Goal: Communication & Community: Answer question/provide support

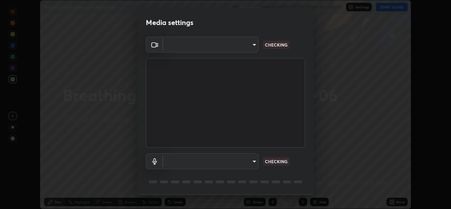
scroll to position [22, 0]
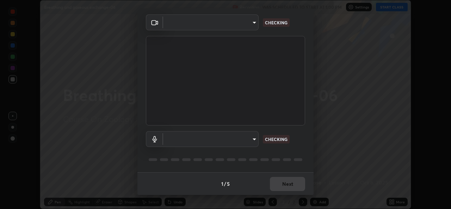
type input "8c418aeef4d3b5edea4483348ed79c6cfc111d491efea048442269b0b349be07"
type input "edb9b2b923e2e95d4b922bc063ce739172066975ce991596ad203c88d52e4082"
click at [281, 183] on div "1 / 5 Next" at bounding box center [226, 183] width 176 height 23
click at [278, 184] on div "1 / 5 Next" at bounding box center [226, 183] width 176 height 23
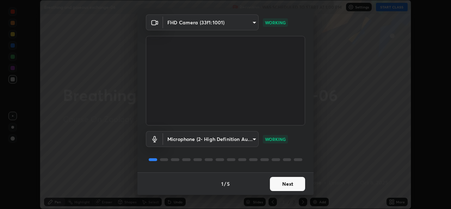
click at [284, 185] on button "Next" at bounding box center [287, 184] width 35 height 14
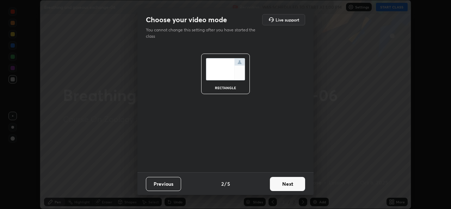
click at [284, 185] on button "Next" at bounding box center [287, 184] width 35 height 14
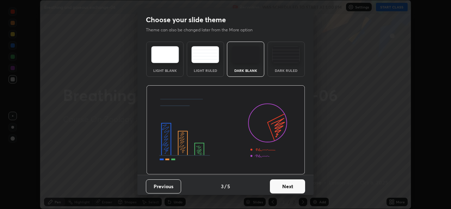
click at [280, 187] on button "Next" at bounding box center [287, 187] width 35 height 14
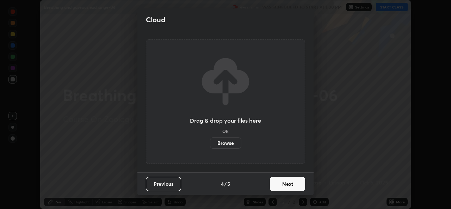
click at [280, 187] on button "Next" at bounding box center [287, 184] width 35 height 14
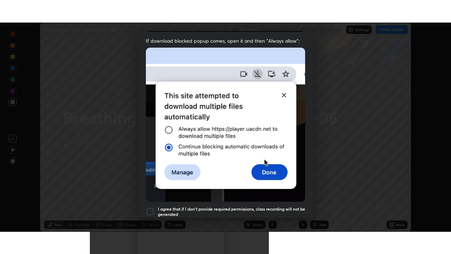
scroll to position [166, 0]
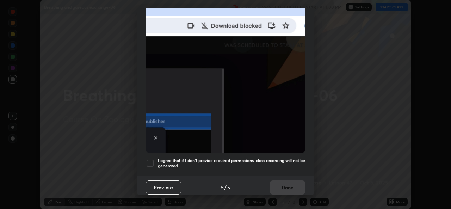
click at [276, 158] on h5 "I agree that if I don't provide required permissions, class recording will not …" at bounding box center [231, 163] width 147 height 11
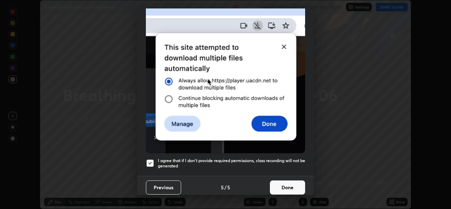
click at [281, 185] on button "Done" at bounding box center [287, 188] width 35 height 14
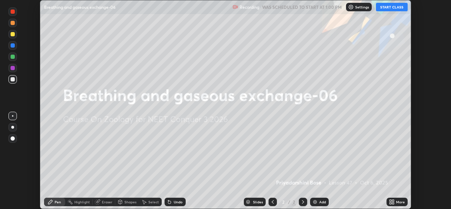
click at [388, 10] on button "START CLASS" at bounding box center [392, 7] width 32 height 8
click at [392, 201] on icon at bounding box center [391, 201] width 2 height 2
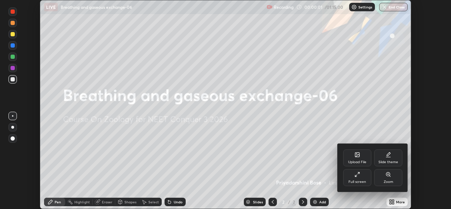
click at [362, 182] on div "Full screen" at bounding box center [358, 182] width 18 height 4
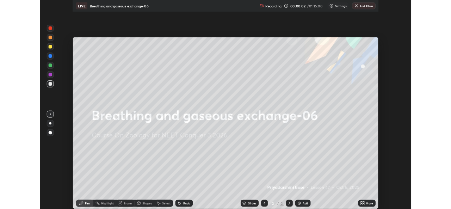
scroll to position [254, 451]
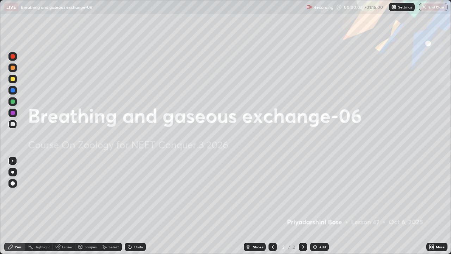
click at [314, 209] on img at bounding box center [316, 247] width 6 height 6
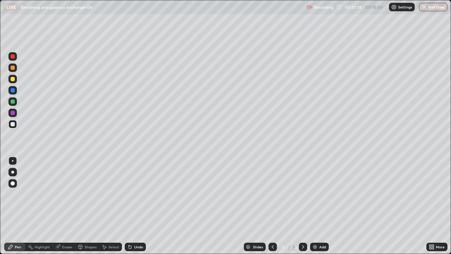
click at [16, 174] on div at bounding box center [12, 172] width 8 height 8
click at [11, 80] on div at bounding box center [13, 79] width 4 height 4
click at [316, 209] on img at bounding box center [316, 247] width 6 height 6
click at [13, 57] on div at bounding box center [13, 56] width 4 height 4
click at [87, 209] on div "Shapes" at bounding box center [91, 247] width 12 height 4
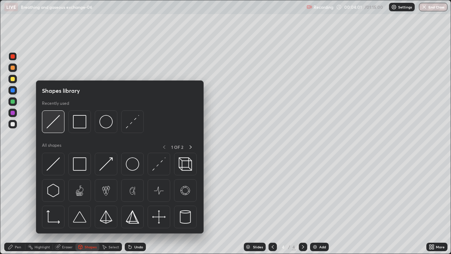
click at [57, 127] on img at bounding box center [53, 121] width 13 height 13
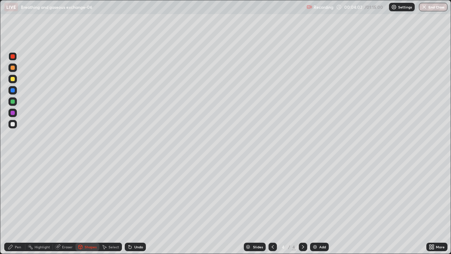
click at [13, 125] on div at bounding box center [13, 124] width 4 height 4
click at [16, 209] on div "Pen" at bounding box center [18, 247] width 6 height 4
click at [12, 102] on div at bounding box center [13, 101] width 4 height 4
click at [13, 92] on div at bounding box center [13, 90] width 4 height 4
click at [129, 209] on icon at bounding box center [130, 247] width 3 height 3
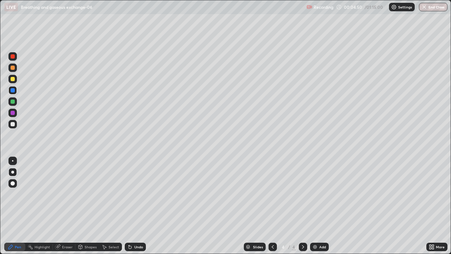
click at [129, 209] on icon at bounding box center [130, 247] width 3 height 3
click at [129, 209] on icon at bounding box center [129, 245] width 1 height 1
click at [11, 112] on div at bounding box center [13, 113] width 4 height 4
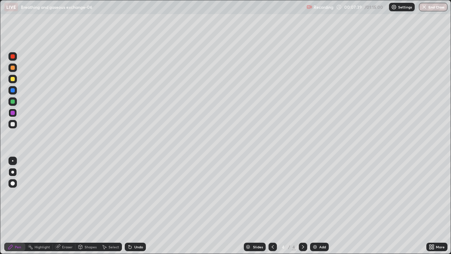
click at [11, 90] on div at bounding box center [13, 90] width 4 height 4
click at [129, 209] on icon at bounding box center [130, 247] width 3 height 3
click at [14, 56] on div at bounding box center [13, 56] width 4 height 4
click at [12, 79] on div at bounding box center [13, 79] width 4 height 4
click at [132, 209] on icon at bounding box center [130, 247] width 6 height 6
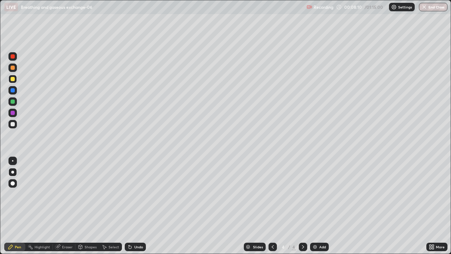
click at [134, 209] on div "Undo" at bounding box center [138, 247] width 9 height 4
click at [11, 123] on div at bounding box center [13, 124] width 4 height 4
click at [13, 79] on div at bounding box center [13, 79] width 4 height 4
click at [16, 122] on div at bounding box center [12, 124] width 8 height 8
click at [14, 102] on div at bounding box center [13, 101] width 4 height 4
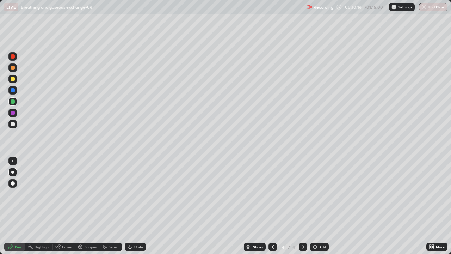
click at [11, 114] on div at bounding box center [13, 113] width 4 height 4
click at [12, 100] on div at bounding box center [13, 101] width 4 height 4
click at [14, 125] on div at bounding box center [13, 124] width 4 height 4
click at [315, 209] on img at bounding box center [316, 247] width 6 height 6
click at [12, 78] on div at bounding box center [13, 79] width 4 height 4
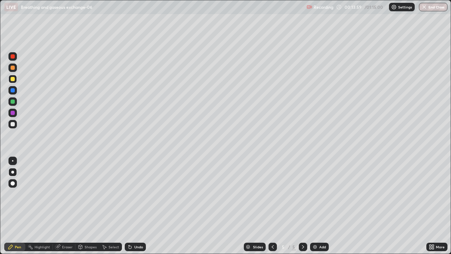
click at [12, 125] on div at bounding box center [13, 124] width 4 height 4
click at [270, 209] on div at bounding box center [273, 247] width 8 height 8
click at [305, 209] on icon at bounding box center [304, 247] width 6 height 6
click at [12, 78] on div at bounding box center [13, 79] width 4 height 4
click at [12, 125] on div at bounding box center [13, 124] width 4 height 4
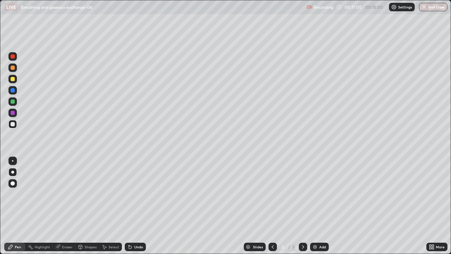
click at [13, 103] on div at bounding box center [13, 101] width 4 height 4
click at [11, 114] on div at bounding box center [13, 113] width 4 height 4
click at [273, 209] on icon at bounding box center [273, 247] width 6 height 6
click at [302, 209] on icon at bounding box center [304, 247] width 6 height 6
click at [273, 209] on icon at bounding box center [273, 247] width 6 height 6
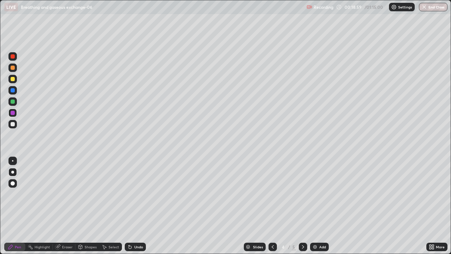
click at [303, 209] on icon at bounding box center [304, 247] width 6 height 6
click at [12, 125] on div at bounding box center [13, 124] width 4 height 4
click at [315, 209] on img at bounding box center [316, 247] width 6 height 6
click at [83, 209] on div "Shapes" at bounding box center [87, 247] width 24 height 8
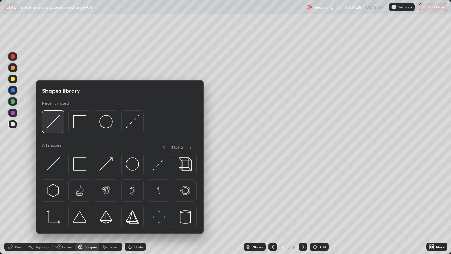
click at [54, 121] on img at bounding box center [53, 121] width 13 height 13
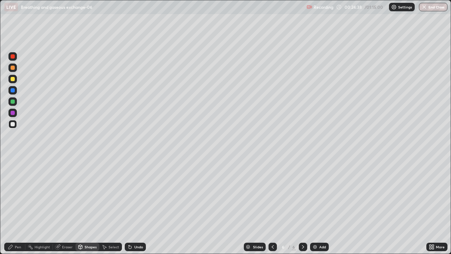
click at [14, 77] on div at bounding box center [13, 79] width 4 height 4
click at [13, 209] on div "Pen" at bounding box center [14, 247] width 21 height 8
click at [14, 67] on div at bounding box center [13, 68] width 4 height 4
click at [13, 57] on div at bounding box center [13, 56] width 4 height 4
click at [9, 101] on div at bounding box center [12, 101] width 8 height 8
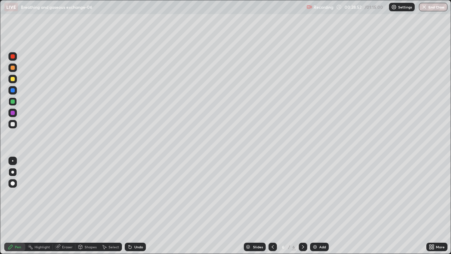
click at [314, 209] on img at bounding box center [316, 247] width 6 height 6
click at [82, 209] on icon at bounding box center [81, 247] width 6 height 6
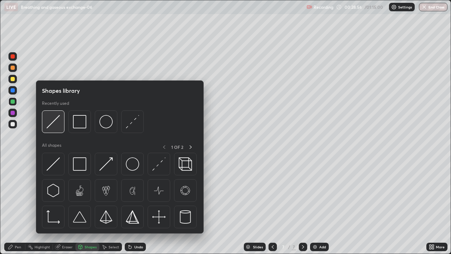
click at [53, 123] on img at bounding box center [53, 121] width 13 height 13
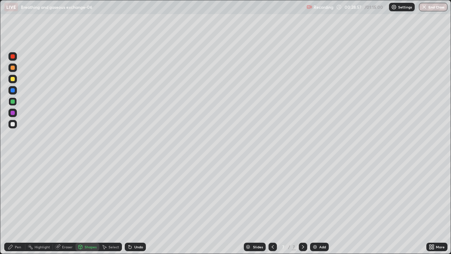
click at [11, 126] on div at bounding box center [13, 124] width 4 height 4
click at [15, 209] on div "Pen" at bounding box center [18, 247] width 6 height 4
click at [12, 80] on div at bounding box center [13, 79] width 4 height 4
click at [14, 56] on div at bounding box center [13, 56] width 4 height 4
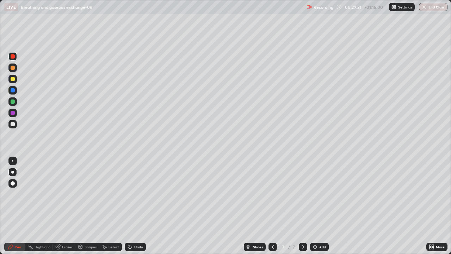
click at [11, 90] on div at bounding box center [13, 90] width 4 height 4
click at [14, 101] on div at bounding box center [13, 101] width 4 height 4
click at [16, 125] on div at bounding box center [12, 124] width 8 height 8
click at [431, 209] on icon at bounding box center [431, 246] width 2 height 2
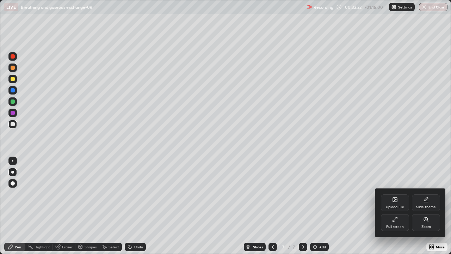
click at [395, 209] on div "Full screen" at bounding box center [396, 227] width 18 height 4
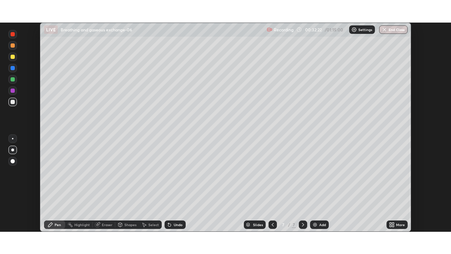
scroll to position [35064, 34821]
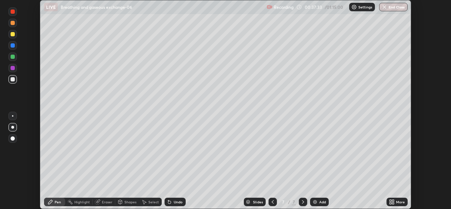
click at [13, 66] on div at bounding box center [13, 68] width 4 height 4
click at [169, 203] on icon at bounding box center [169, 202] width 3 height 3
click at [170, 202] on icon at bounding box center [169, 202] width 3 height 3
click at [169, 202] on icon at bounding box center [169, 202] width 3 height 3
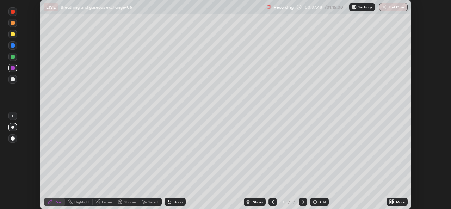
click at [170, 201] on icon at bounding box center [169, 202] width 3 height 3
click at [168, 204] on icon at bounding box center [169, 202] width 3 height 3
click at [168, 202] on icon at bounding box center [169, 202] width 3 height 3
click at [169, 202] on icon at bounding box center [169, 202] width 3 height 3
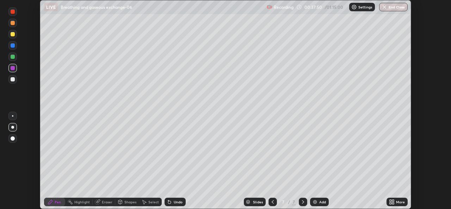
click at [13, 77] on div at bounding box center [12, 79] width 8 height 8
click at [313, 201] on img at bounding box center [316, 202] width 6 height 6
click at [390, 200] on icon at bounding box center [391, 201] width 2 height 2
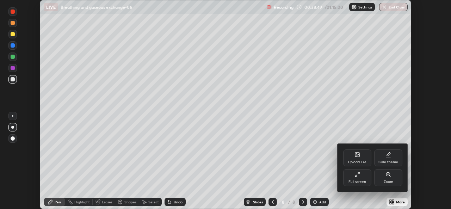
click at [357, 180] on div "Full screen" at bounding box center [358, 177] width 28 height 17
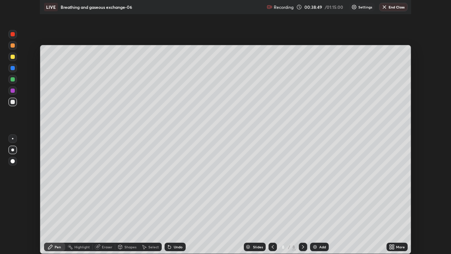
scroll to position [254, 451]
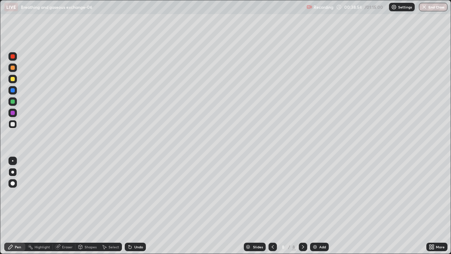
click at [11, 80] on div at bounding box center [13, 79] width 4 height 4
click at [12, 111] on div at bounding box center [13, 113] width 4 height 4
click at [11, 103] on div at bounding box center [13, 101] width 4 height 4
click at [12, 123] on div at bounding box center [13, 124] width 4 height 4
click at [13, 102] on div at bounding box center [13, 101] width 4 height 4
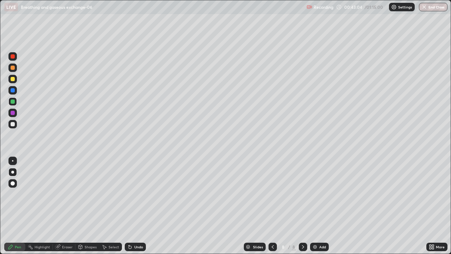
click at [315, 209] on img at bounding box center [316, 247] width 6 height 6
click at [88, 209] on div "Shapes" at bounding box center [91, 247] width 12 height 4
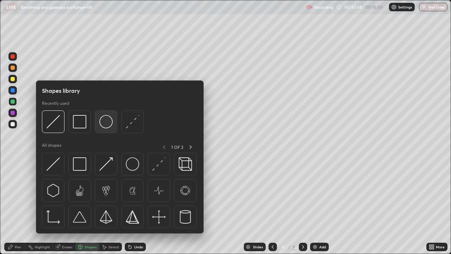
click at [104, 121] on img at bounding box center [105, 121] width 13 height 13
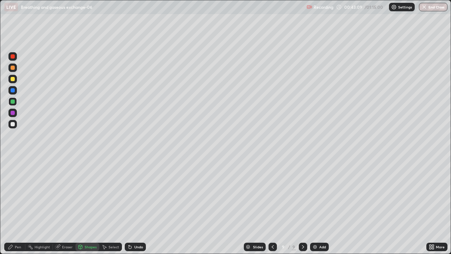
click at [14, 125] on div at bounding box center [13, 124] width 4 height 4
click at [18, 209] on div "Pen" at bounding box center [18, 247] width 6 height 4
click at [12, 91] on div at bounding box center [13, 90] width 4 height 4
click at [13, 161] on div at bounding box center [12, 160] width 1 height 1
click at [129, 209] on icon at bounding box center [130, 247] width 3 height 3
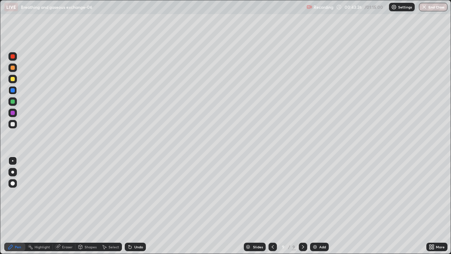
click at [129, 209] on icon at bounding box center [130, 247] width 3 height 3
click at [13, 78] on div at bounding box center [13, 79] width 4 height 4
click at [13, 125] on div at bounding box center [13, 124] width 4 height 4
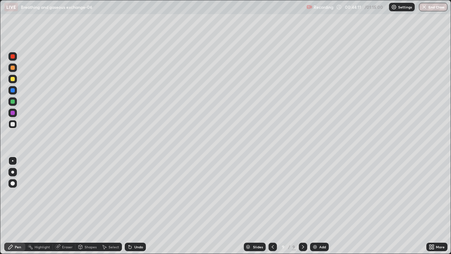
click at [13, 114] on div at bounding box center [13, 113] width 4 height 4
click at [13, 172] on div at bounding box center [12, 172] width 3 height 3
click at [15, 125] on div at bounding box center [12, 124] width 8 height 8
click at [14, 80] on div at bounding box center [13, 79] width 4 height 4
click at [132, 209] on div "Undo" at bounding box center [135, 247] width 21 height 8
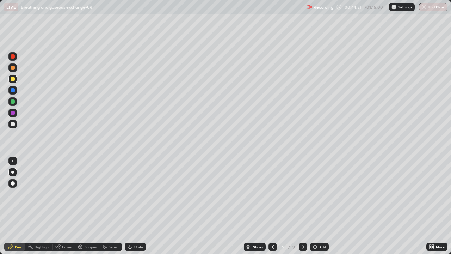
click at [132, 209] on div "Undo" at bounding box center [135, 247] width 21 height 8
click at [14, 67] on div at bounding box center [13, 68] width 4 height 4
click at [12, 103] on div at bounding box center [13, 101] width 4 height 4
click at [13, 66] on div at bounding box center [13, 68] width 4 height 4
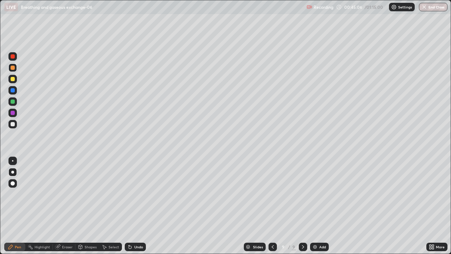
click at [12, 113] on div at bounding box center [13, 113] width 4 height 4
click at [12, 79] on div at bounding box center [13, 79] width 4 height 4
click at [14, 67] on div at bounding box center [13, 68] width 4 height 4
click at [13, 55] on div at bounding box center [13, 56] width 4 height 4
click at [13, 123] on div at bounding box center [13, 124] width 4 height 4
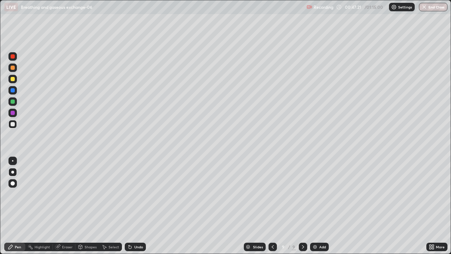
click at [269, 209] on div at bounding box center [273, 247] width 8 height 8
click at [299, 209] on div at bounding box center [303, 247] width 8 height 8
click at [10, 125] on div at bounding box center [12, 124] width 8 height 8
click at [64, 209] on div "Eraser" at bounding box center [67, 247] width 11 height 4
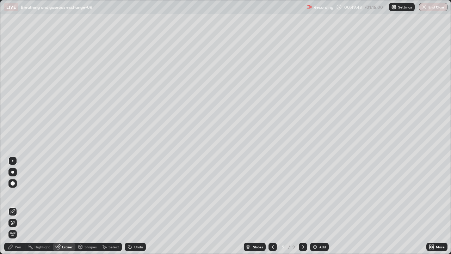
click at [12, 209] on icon at bounding box center [11, 247] width 6 height 6
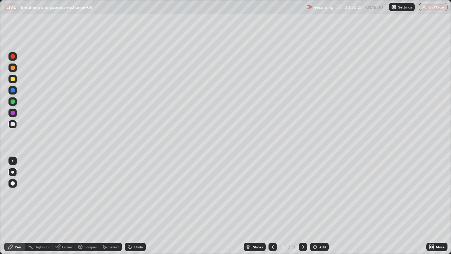
click at [13, 114] on div at bounding box center [13, 113] width 4 height 4
click at [11, 123] on div at bounding box center [13, 124] width 4 height 4
click at [13, 112] on div at bounding box center [13, 113] width 4 height 4
click at [12, 121] on div at bounding box center [12, 124] width 8 height 8
click at [262, 209] on div "Slides" at bounding box center [255, 247] width 22 height 8
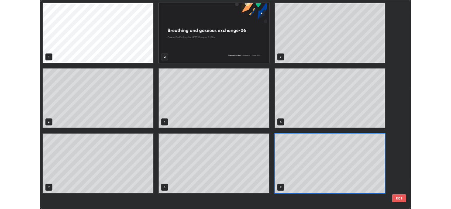
scroll to position [251, 447]
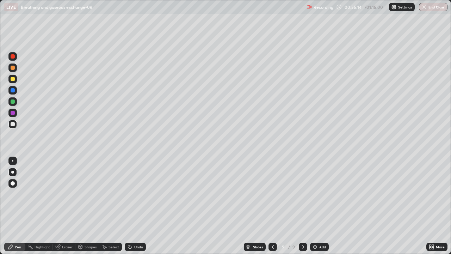
click at [313, 209] on div "Add" at bounding box center [319, 247] width 19 height 8
click at [11, 68] on div at bounding box center [13, 68] width 4 height 4
click at [431, 209] on icon at bounding box center [431, 246] width 2 height 2
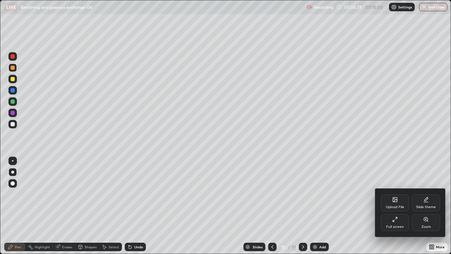
click at [396, 209] on div "Full screen" at bounding box center [395, 222] width 28 height 17
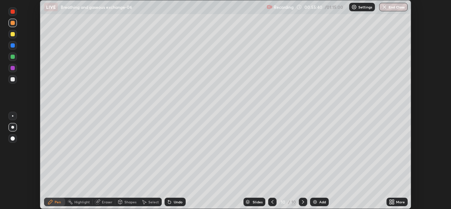
scroll to position [35064, 34821]
click at [250, 203] on div "Slides" at bounding box center [255, 202] width 22 height 8
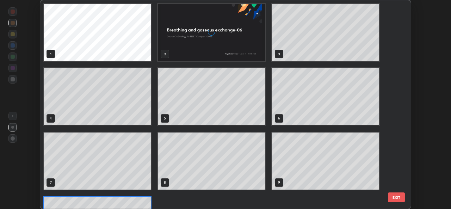
scroll to position [206, 368]
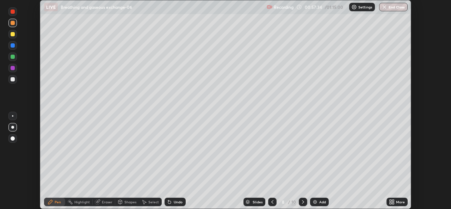
click at [303, 202] on icon at bounding box center [304, 202] width 6 height 6
click at [393, 5] on button "End Class" at bounding box center [394, 7] width 29 height 8
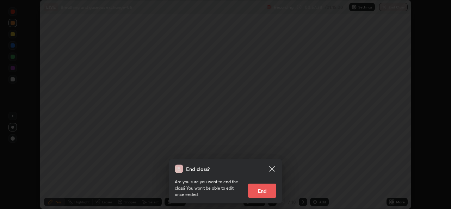
click at [311, 163] on div "End class? Are you sure you want to end the class? You won’t be able to edit on…" at bounding box center [225, 104] width 451 height 209
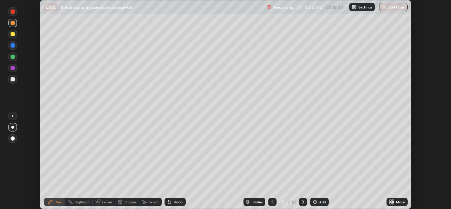
click at [272, 202] on icon at bounding box center [273, 202] width 6 height 6
click at [272, 202] on icon at bounding box center [273, 202] width 2 height 4
click at [272, 202] on icon at bounding box center [273, 202] width 6 height 6
click at [249, 202] on icon at bounding box center [248, 202] width 4 height 1
click at [387, 7] on img "button" at bounding box center [385, 7] width 6 height 6
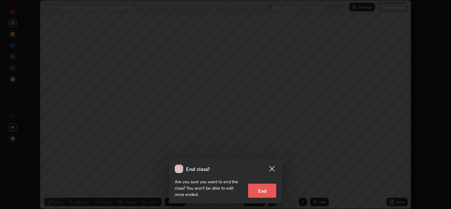
click at [263, 191] on button "End" at bounding box center [262, 191] width 28 height 14
